Goal: Find specific page/section: Find specific page/section

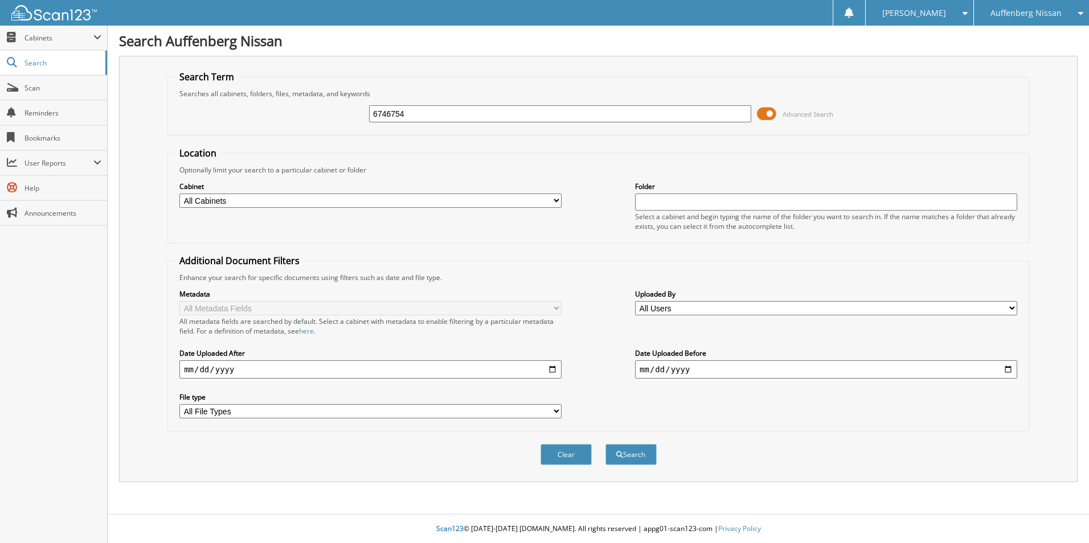
type input "6746754"
click at [605, 444] on button "Search" at bounding box center [630, 454] width 51 height 21
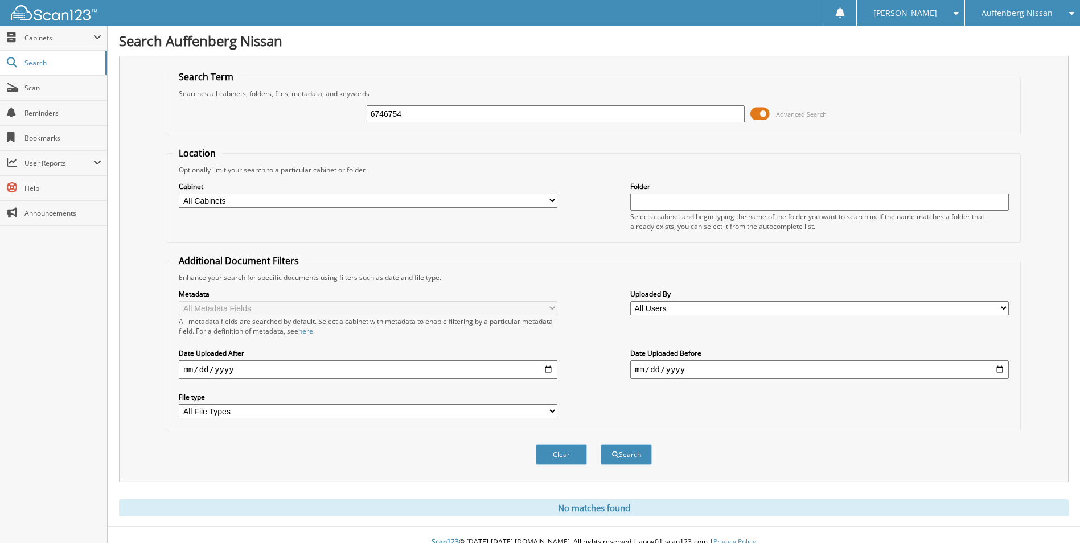
click at [388, 113] on input "6746754" at bounding box center [556, 113] width 379 height 17
type input "674754"
click at [601, 444] on button "Search" at bounding box center [626, 454] width 51 height 21
type input "TC674754"
click at [601, 444] on button "Search" at bounding box center [626, 454] width 51 height 21
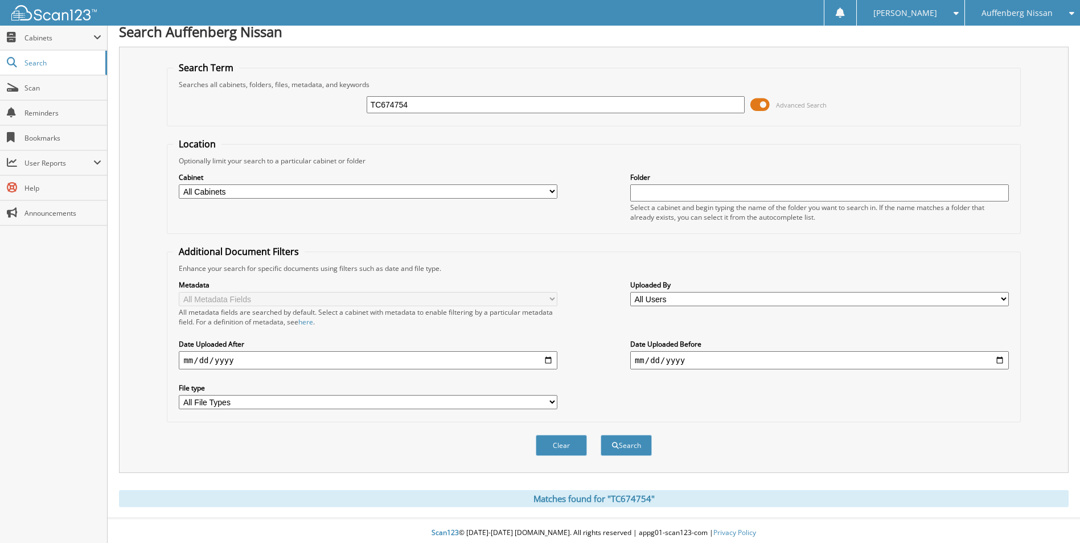
scroll to position [14, 0]
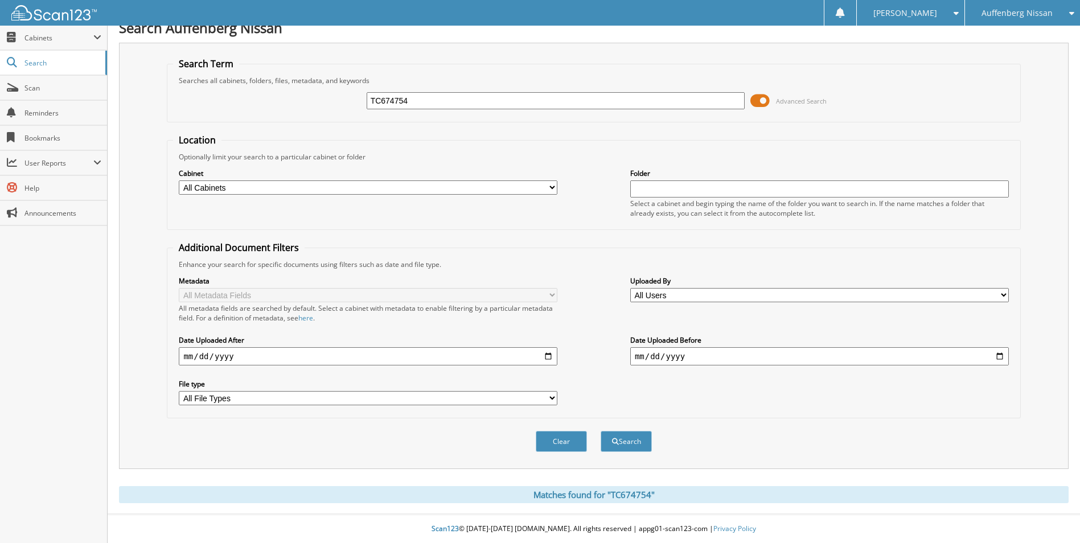
click at [391, 91] on div "TC674754" at bounding box center [556, 100] width 379 height 19
click at [391, 92] on div "TC674754" at bounding box center [556, 100] width 379 height 19
click at [391, 93] on input "TC674754" at bounding box center [556, 100] width 379 height 17
type input "TC674626"
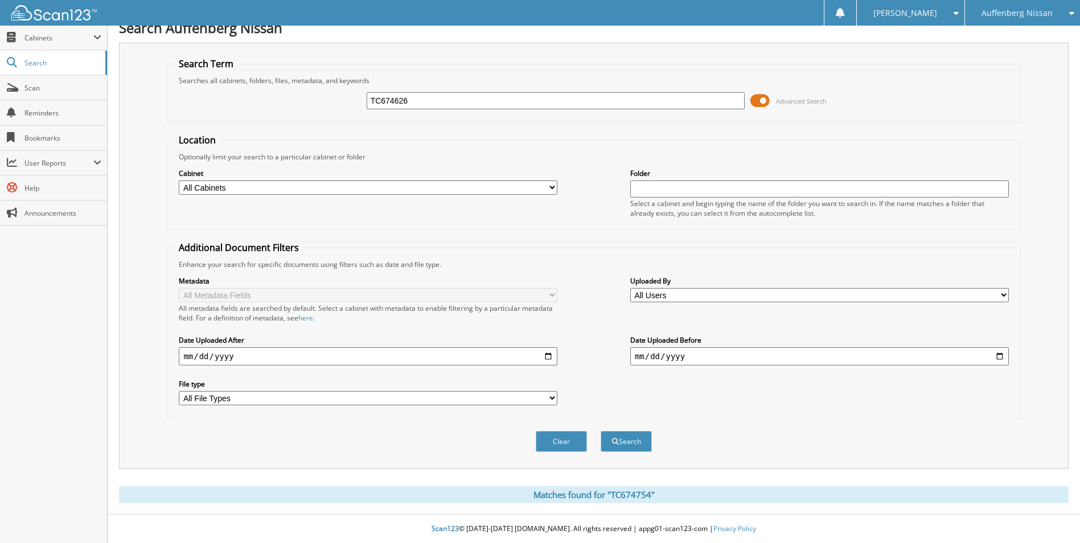
click at [601, 431] on button "Search" at bounding box center [626, 441] width 51 height 21
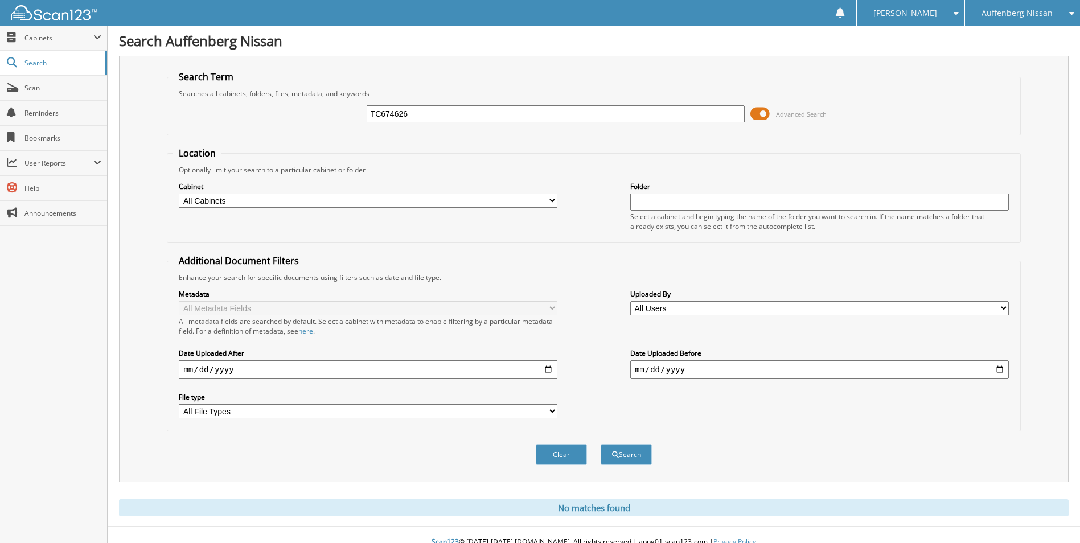
click at [725, 58] on div "Search Term Searches all cabinets, folders, files, metadata, and keywords TC674…" at bounding box center [594, 269] width 950 height 426
click at [1032, 6] on div "Auffenberg Nissan" at bounding box center [1023, 13] width 104 height 26
drag, startPoint x: 1037, startPoint y: 11, endPoint x: 1028, endPoint y: 15, distance: 10.5
click at [1037, 11] on span "Auffenberg Nissan" at bounding box center [1017, 13] width 71 height 7
click at [764, 109] on span at bounding box center [759, 113] width 19 height 17
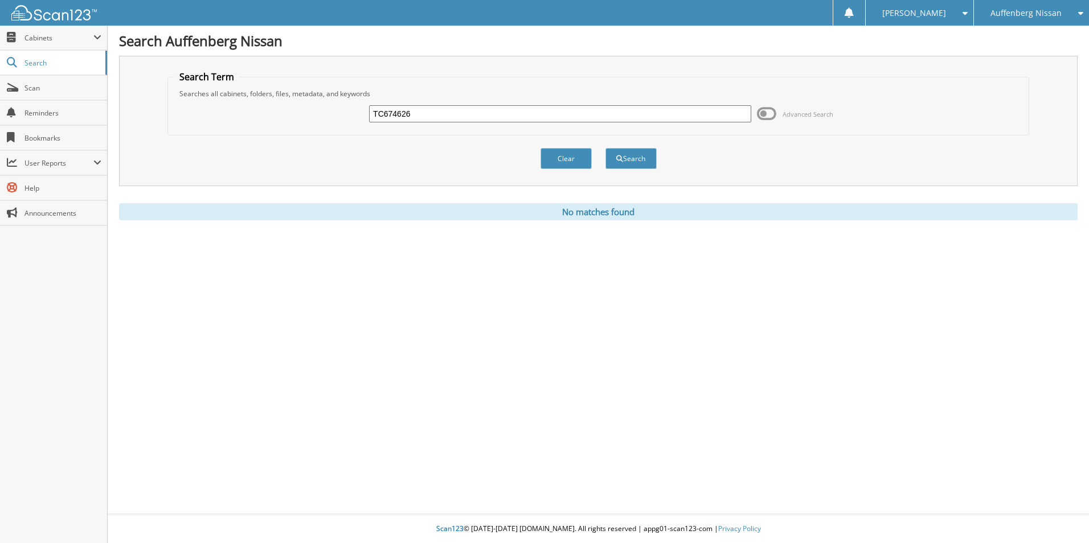
click at [1035, 22] on div "Auffenberg Nissan" at bounding box center [1031, 13] width 104 height 26
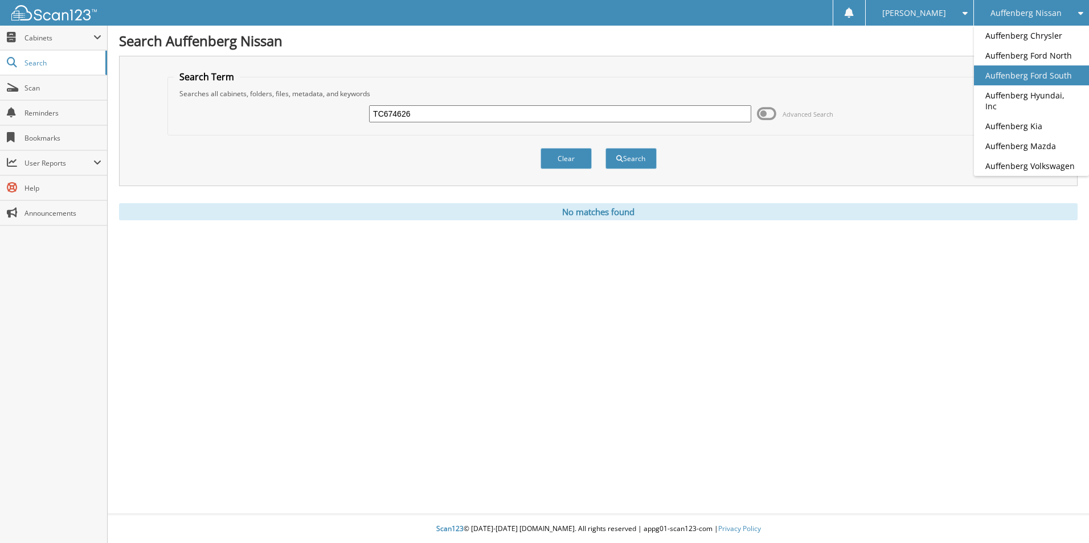
click at [1031, 80] on link "Auffenberg Ford South" at bounding box center [1031, 75] width 115 height 20
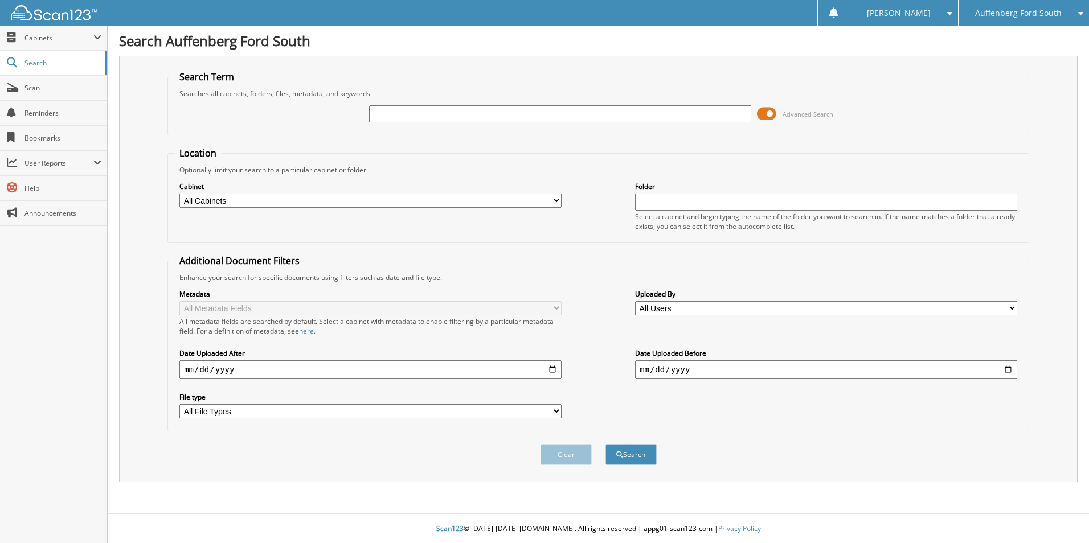
click at [1077, 17] on icon at bounding box center [1077, 13] width 11 height 8
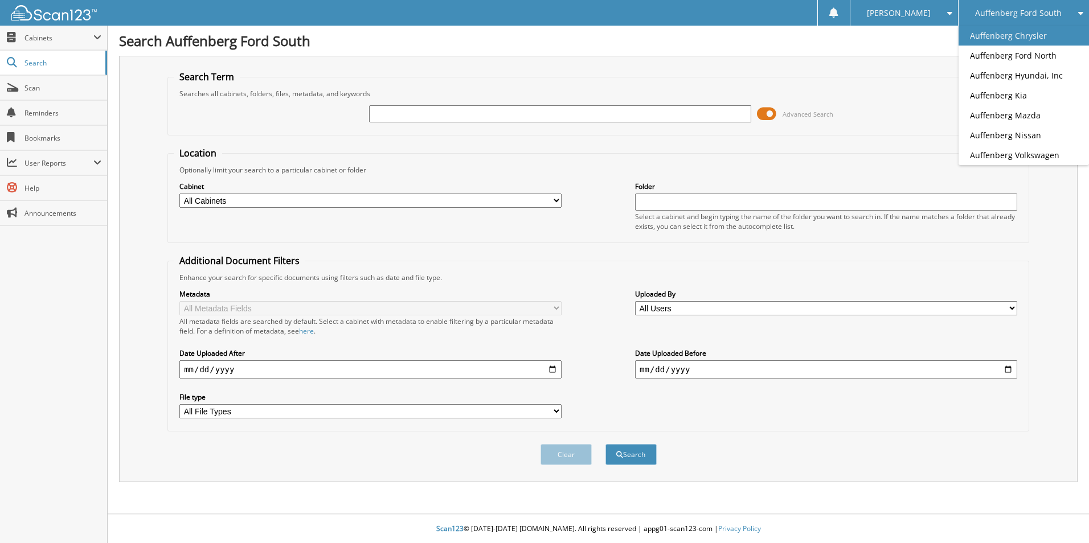
click at [1035, 28] on link "Auffenberg Chrysler" at bounding box center [1023, 36] width 130 height 20
